Goal: Check status: Check status

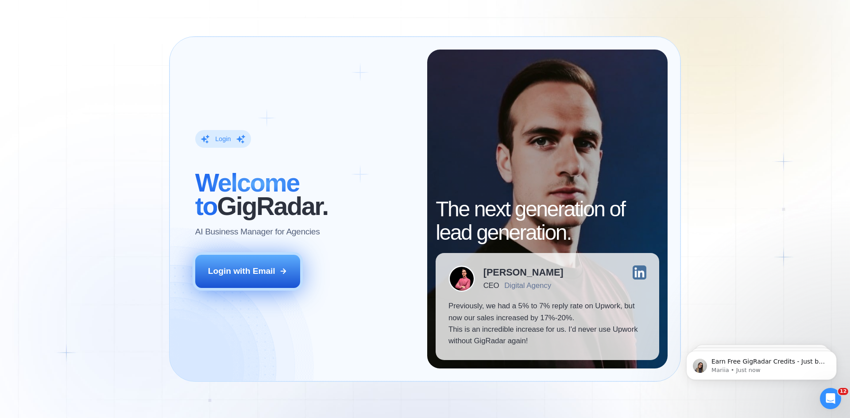
click at [281, 282] on button "Login with Email" at bounding box center [247, 271] width 105 height 33
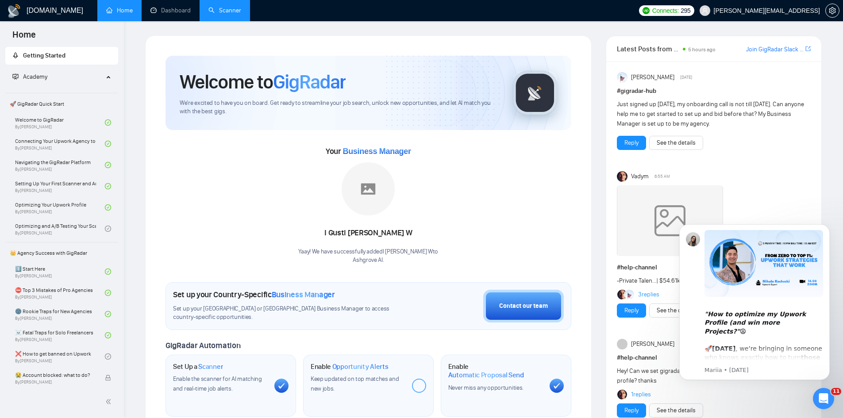
click at [224, 14] on link "Scanner" at bounding box center [224, 11] width 33 height 8
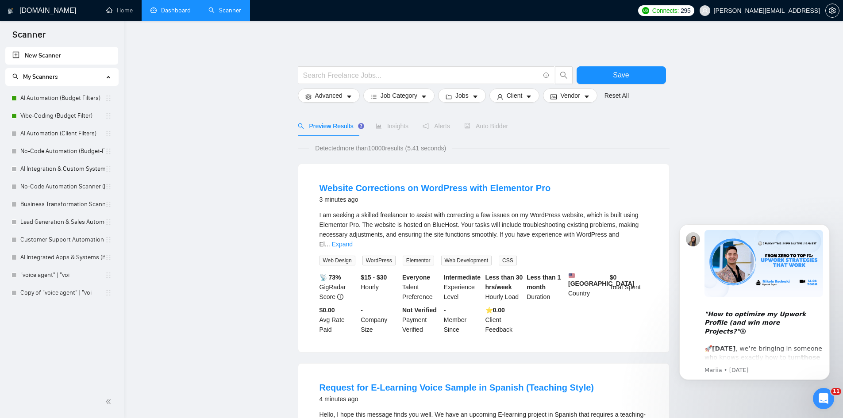
click at [166, 14] on link "Dashboard" at bounding box center [171, 11] width 40 height 8
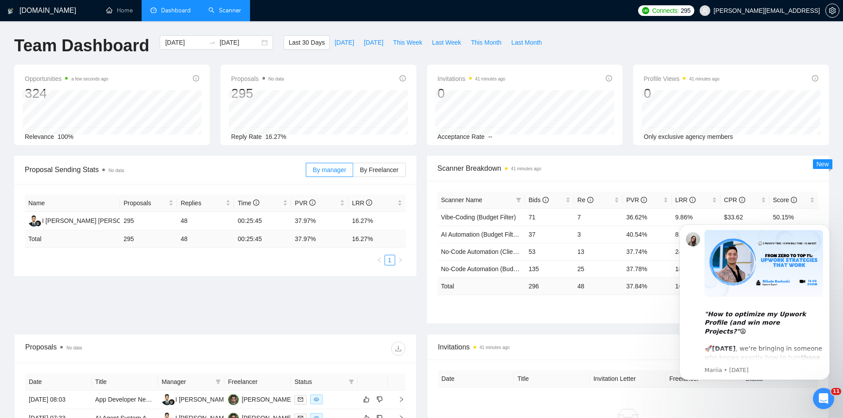
click at [717, 396] on div "No data" at bounding box center [628, 424] width 380 height 73
click at [830, 229] on button "Dismiss notification" at bounding box center [828, 227] width 12 height 12
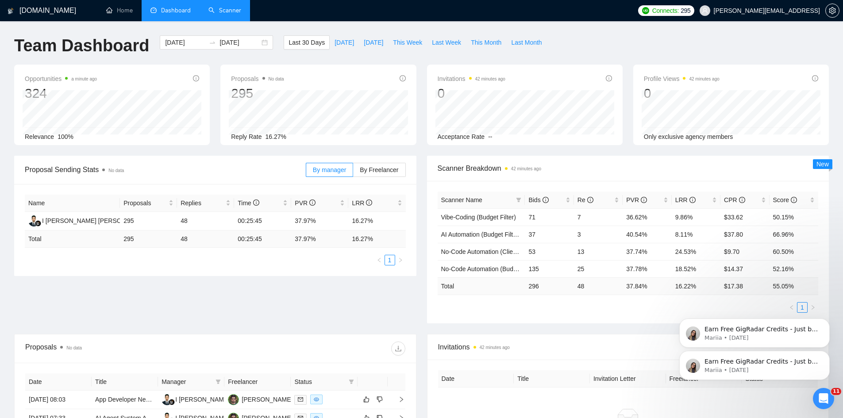
click at [220, 12] on link "Scanner" at bounding box center [224, 11] width 33 height 8
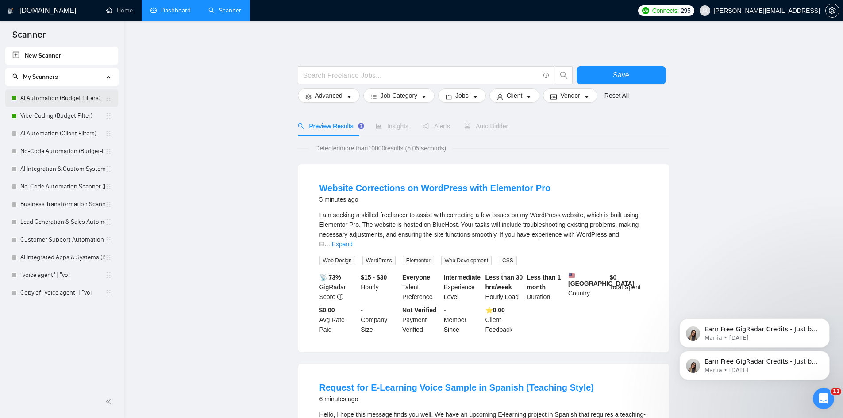
click at [75, 105] on link "AI Automation (Budget Filters)" at bounding box center [62, 98] width 85 height 18
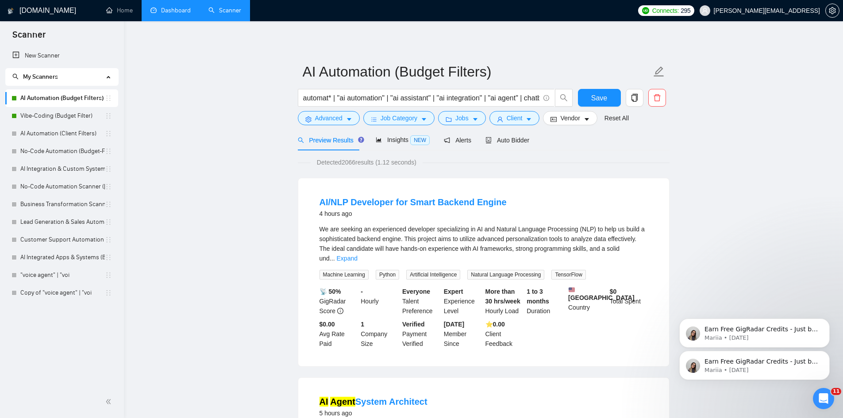
click at [72, 102] on link "AI Automation (Budget Filters)" at bounding box center [62, 98] width 85 height 18
drag, startPoint x: 36, startPoint y: 116, endPoint x: 47, endPoint y: 134, distance: 20.9
click at [36, 116] on link "Vibe-Coding (Budget Filter)" at bounding box center [62, 116] width 85 height 18
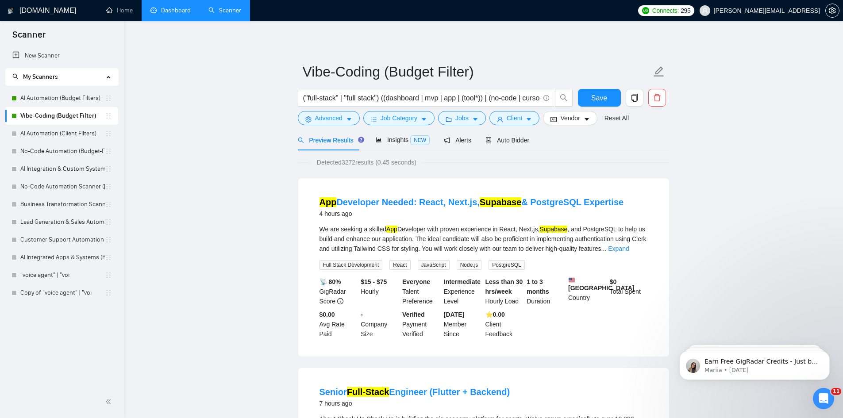
click at [165, 8] on link "Dashboard" at bounding box center [171, 11] width 40 height 8
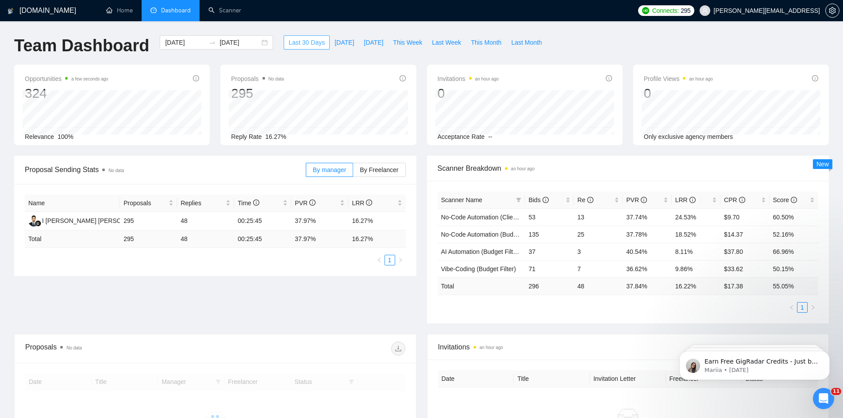
click at [289, 43] on span "Last 30 Days" at bounding box center [307, 43] width 36 height 10
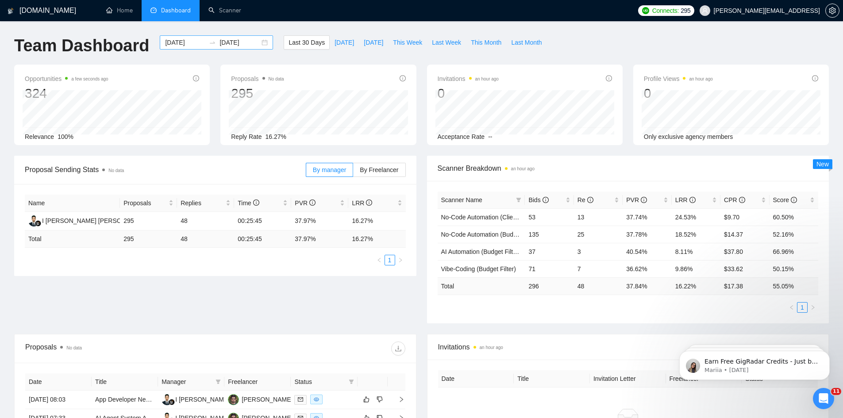
click at [229, 37] on div "2025-07-26 2025-08-25" at bounding box center [216, 42] width 113 height 14
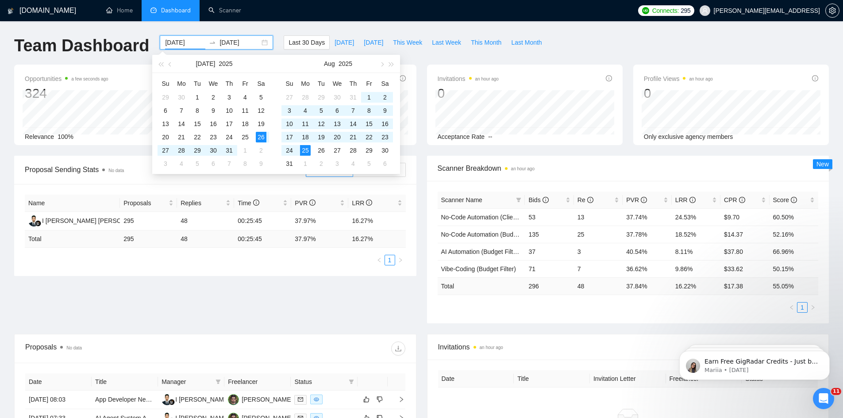
click at [229, 41] on input "2025-08-25" at bounding box center [240, 43] width 40 height 10
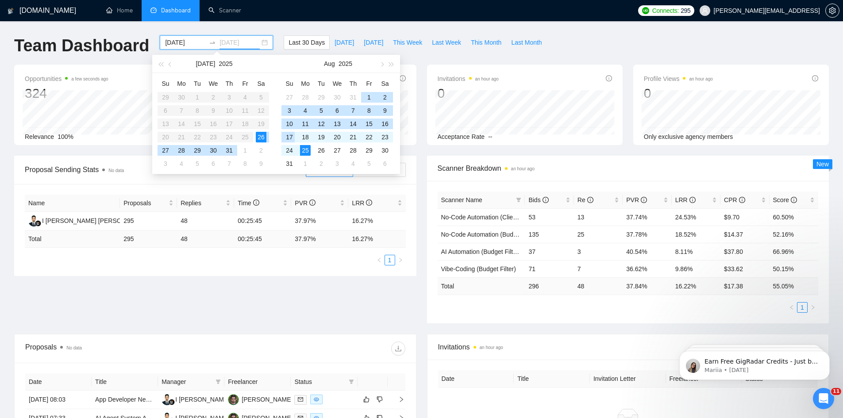
click at [286, 139] on div "17" at bounding box center [289, 137] width 11 height 11
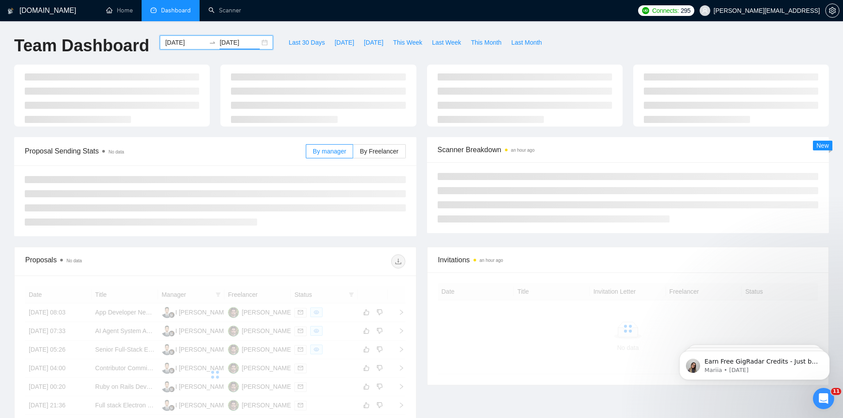
click at [244, 43] on input "2025-08-17" at bounding box center [240, 43] width 40 height 10
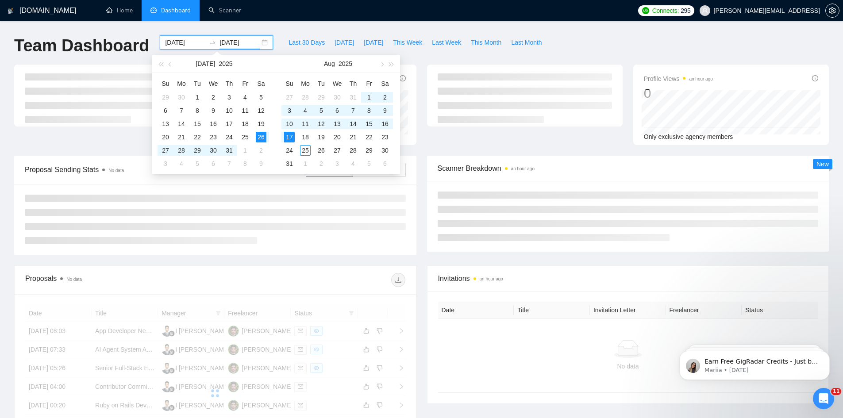
click at [255, 39] on div "2025-07-26 2025-08-17" at bounding box center [216, 42] width 113 height 14
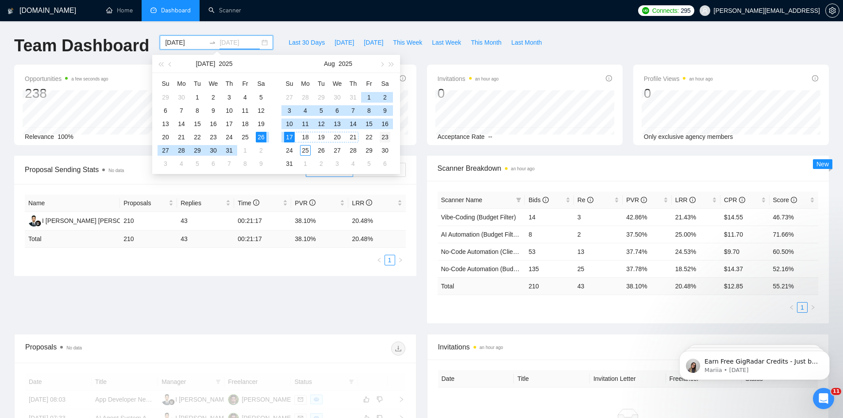
type input "2025-08-23"
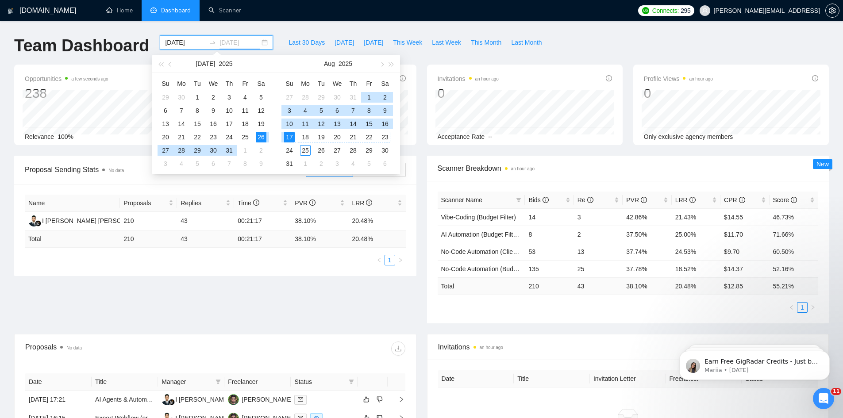
click at [386, 140] on div "23" at bounding box center [385, 137] width 11 height 11
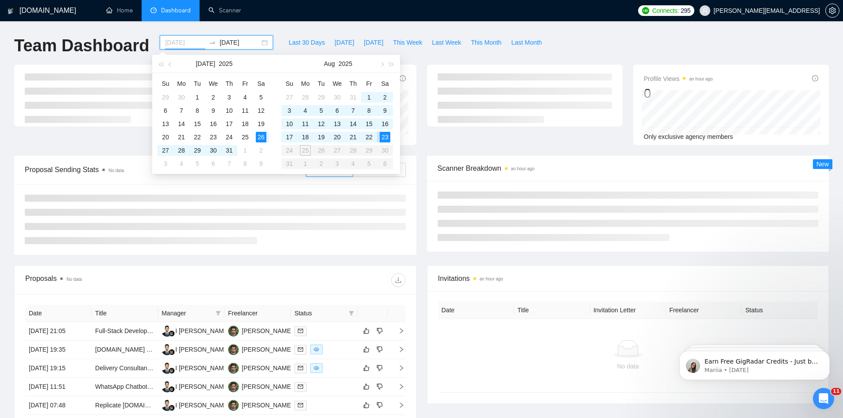
click at [389, 137] on div "23" at bounding box center [385, 137] width 11 height 11
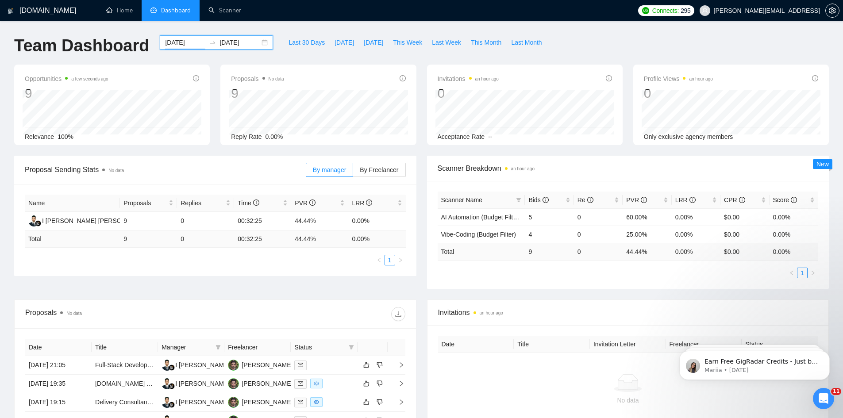
click at [257, 37] on div "2025-08-23 2025-08-23" at bounding box center [216, 42] width 113 height 14
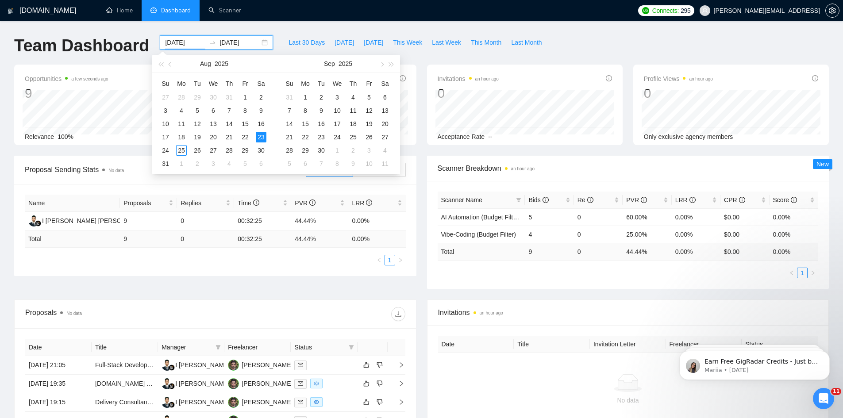
click at [256, 42] on div "2025-08-23 2025-08-23" at bounding box center [216, 42] width 113 height 14
click at [514, 44] on span "Last Month" at bounding box center [526, 43] width 31 height 10
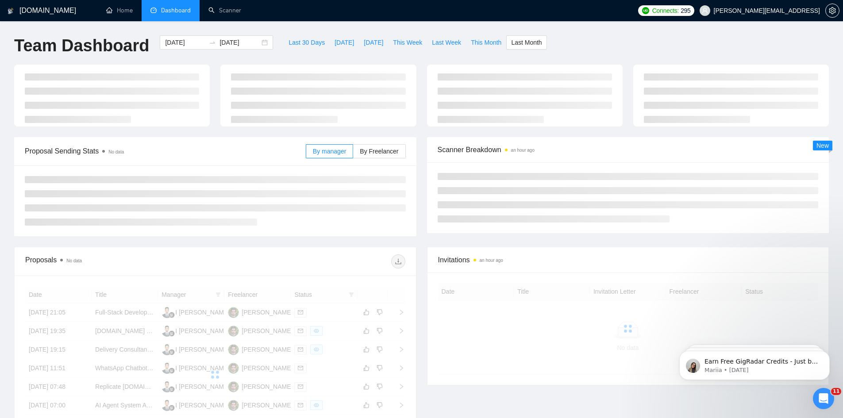
type input "2025-07-01"
type input "2025-07-31"
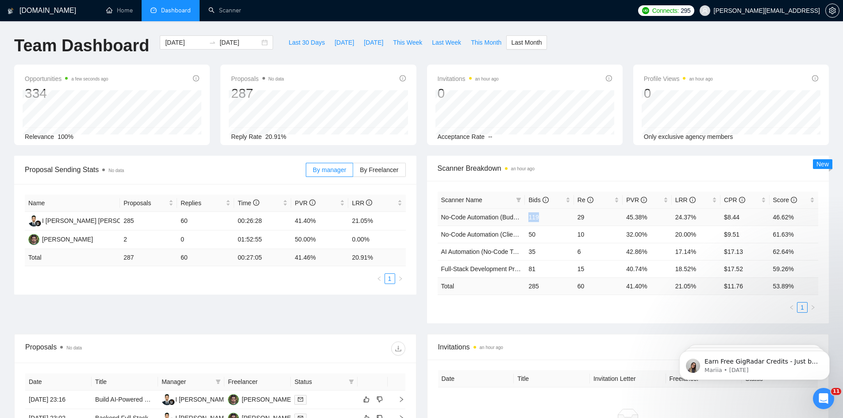
drag, startPoint x: 529, startPoint y: 217, endPoint x: 574, endPoint y: 214, distance: 44.8
click at [549, 218] on td "119" at bounding box center [549, 216] width 49 height 17
click at [773, 217] on td "46.62%" at bounding box center [794, 216] width 49 height 17
drag, startPoint x: 773, startPoint y: 216, endPoint x: 808, endPoint y: 221, distance: 35.2
click at [808, 221] on td "46.62%" at bounding box center [794, 216] width 49 height 17
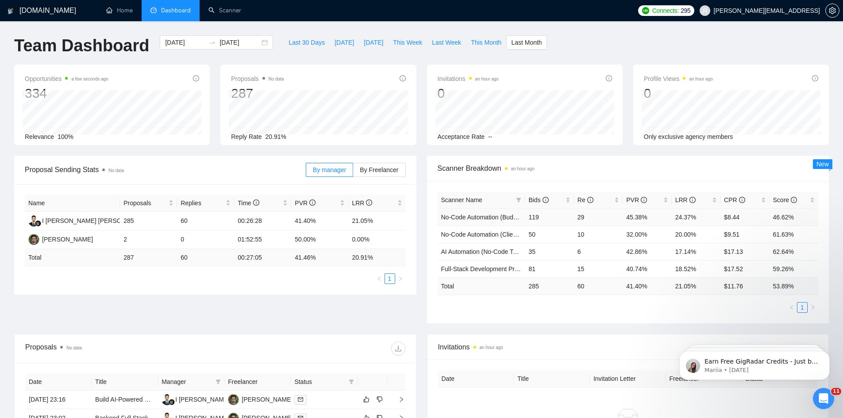
click at [687, 217] on td "24.37%" at bounding box center [696, 216] width 49 height 17
click at [633, 216] on td "45.38%" at bounding box center [647, 216] width 49 height 17
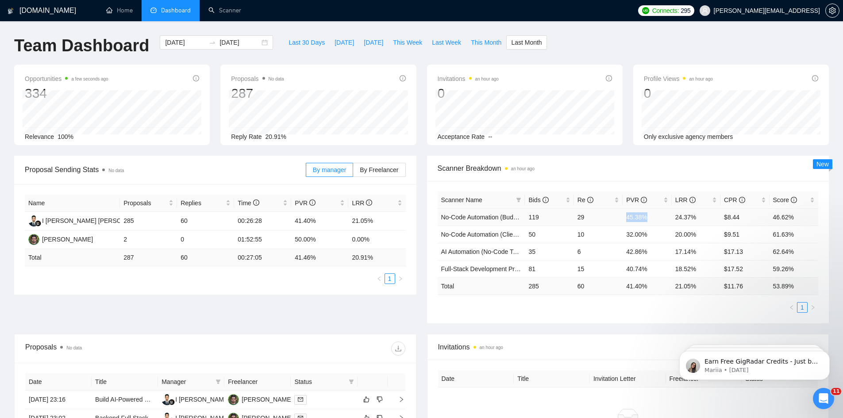
click at [633, 216] on td "45.38%" at bounding box center [647, 216] width 49 height 17
click at [317, 307] on div "Proposal Sending Stats No data By manager By Freelancer Name Proposals Replies …" at bounding box center [422, 245] width 826 height 178
click at [66, 241] on div "Toby Fox-Mason" at bounding box center [67, 240] width 51 height 10
click at [220, 13] on link "Scanner" at bounding box center [224, 11] width 33 height 8
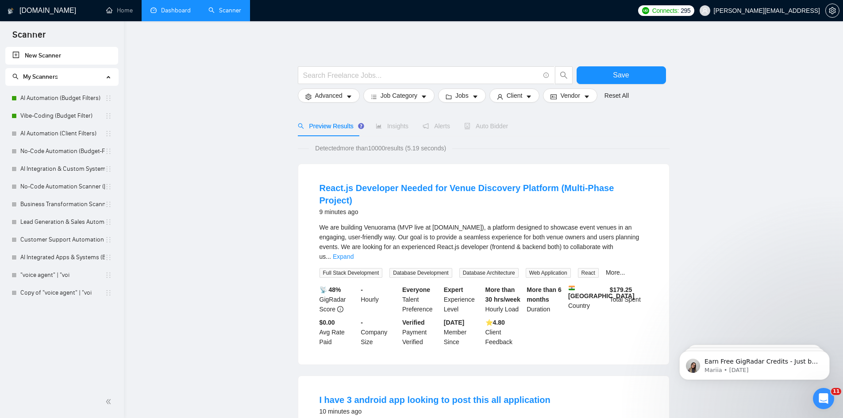
click at [236, 14] on link "Scanner" at bounding box center [224, 11] width 33 height 8
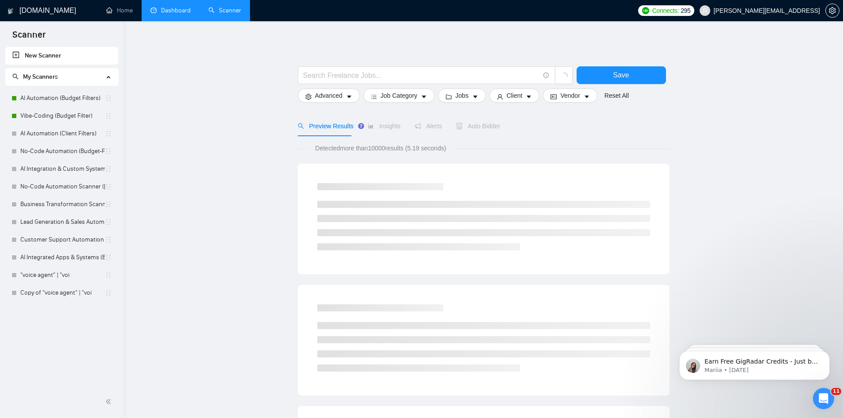
click at [184, 14] on link "Dashboard" at bounding box center [171, 11] width 40 height 8
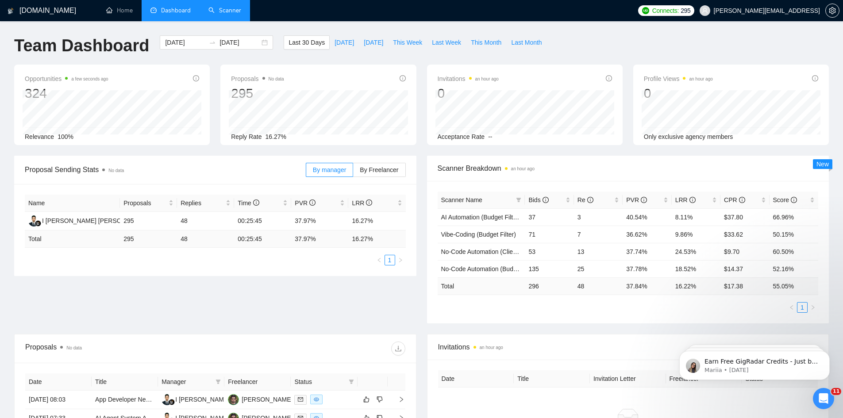
click at [228, 14] on link "Scanner" at bounding box center [224, 11] width 33 height 8
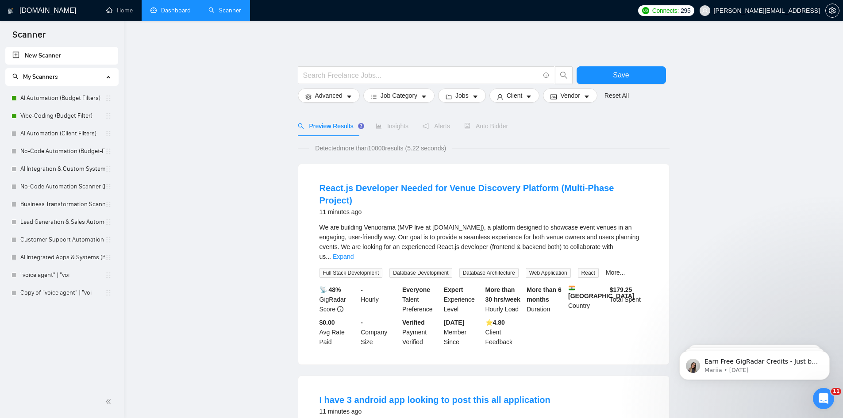
click at [172, 12] on link "Dashboard" at bounding box center [171, 11] width 40 height 8
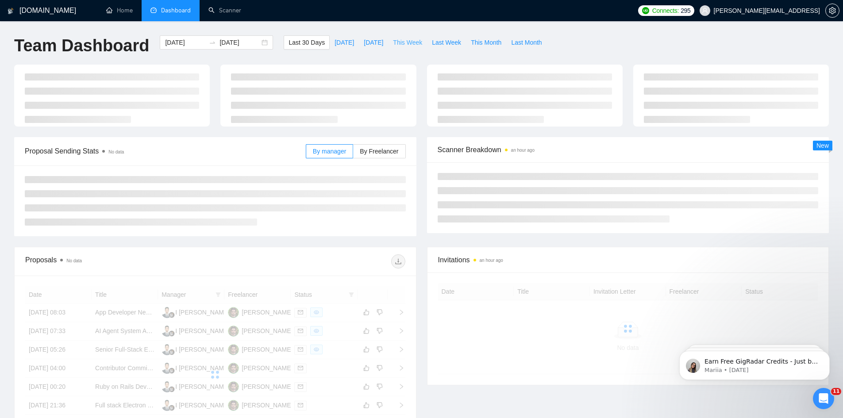
click at [396, 42] on span "This Week" at bounding box center [407, 43] width 29 height 10
type input "2025-08-25"
type input "2025-08-31"
click at [440, 42] on span "Last Week" at bounding box center [446, 43] width 29 height 10
type input "2025-08-18"
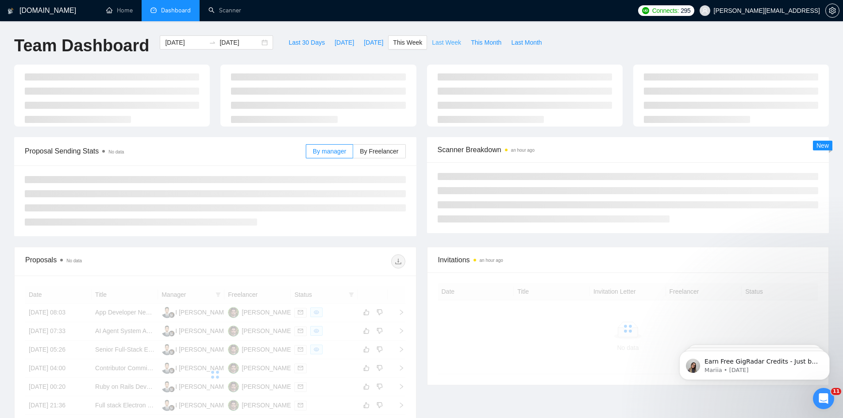
type input "2025-08-24"
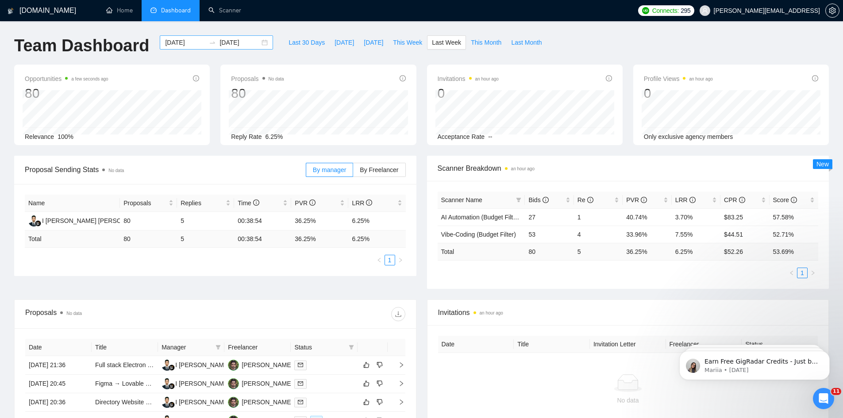
click at [247, 42] on input "2025-08-24" at bounding box center [240, 43] width 40 height 10
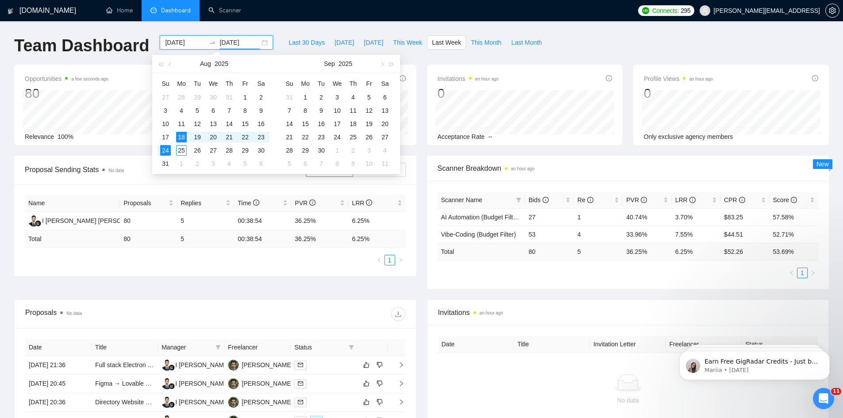
click at [655, 42] on div "Team Dashboard 2025-08-18 2025-08-24 Last 30 Days Today Yesterday This Week Las…" at bounding box center [422, 49] width 826 height 29
